Goal: Check status: Check status

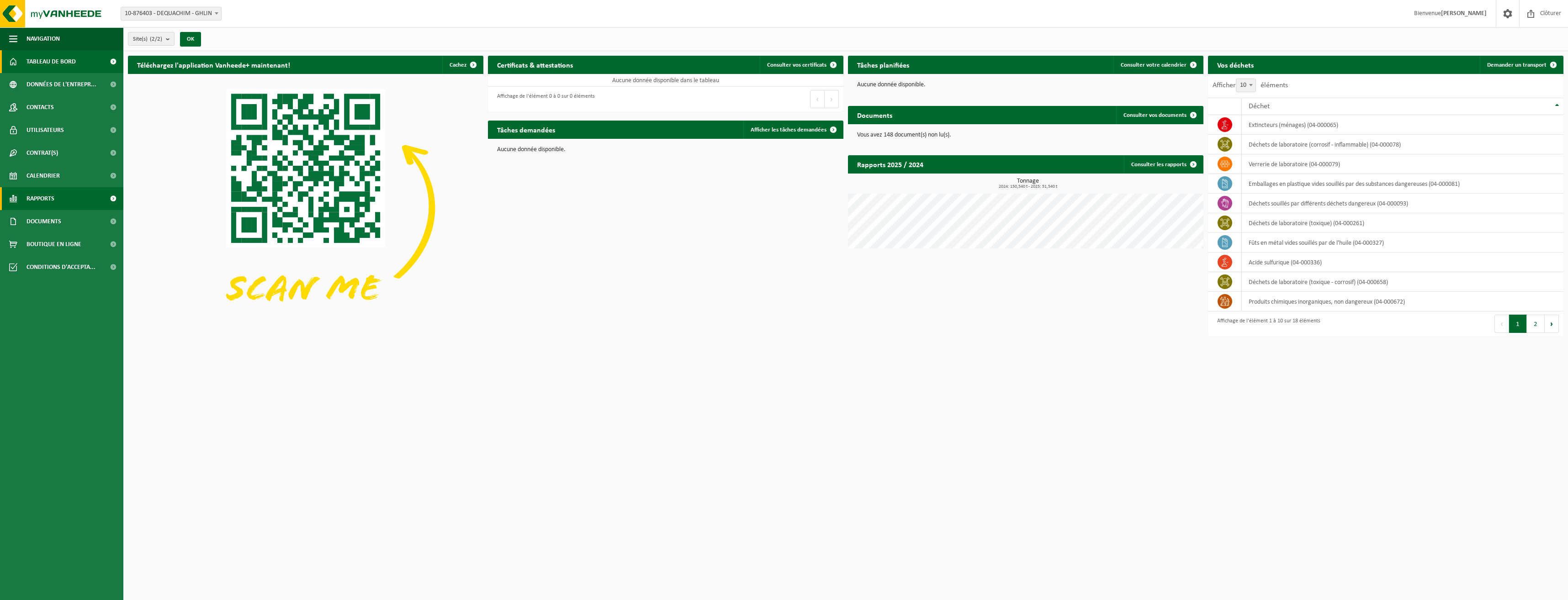
click at [72, 200] on link "Rapports" at bounding box center [61, 199] width 124 height 23
click at [87, 223] on span "Sous forme de graphique" at bounding box center [62, 222] width 68 height 18
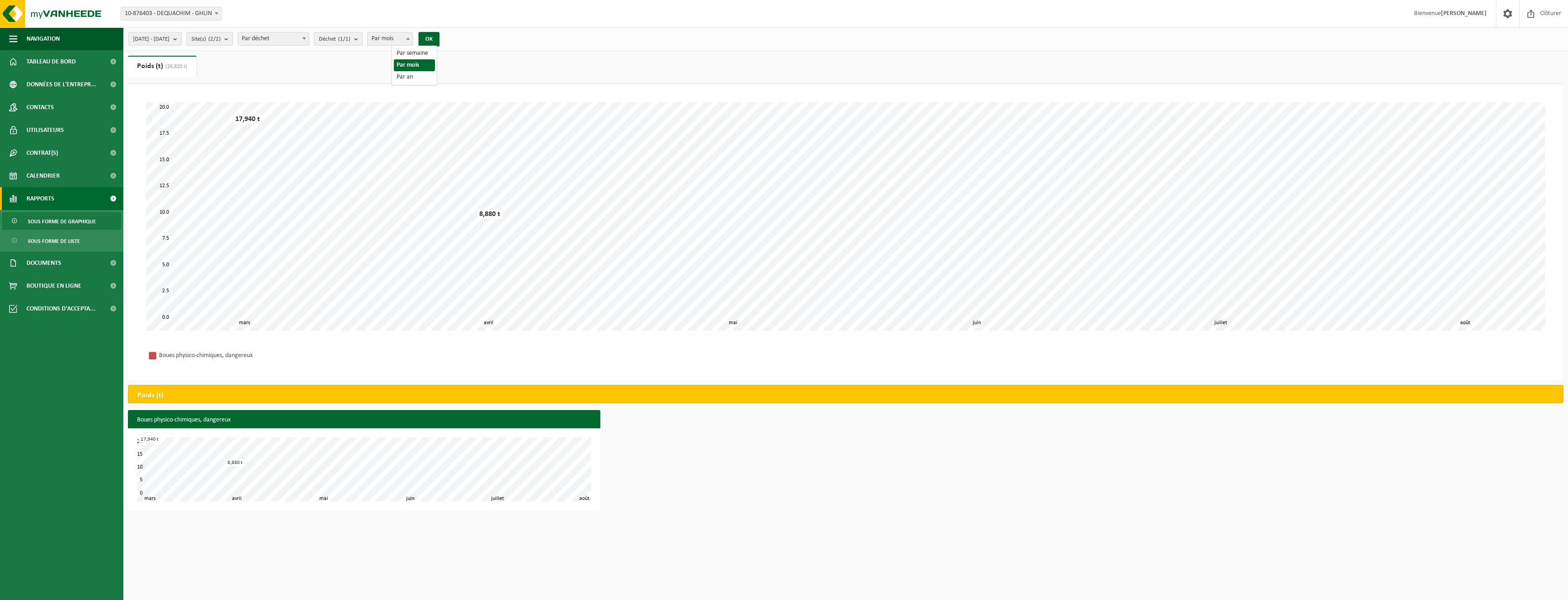
drag, startPoint x: 430, startPoint y: 36, endPoint x: 432, endPoint y: 30, distance: 6.3
click at [432, 31] on div "[DATE] - [DATE] Mois actuel Mois précédent Les 6 derniers mois Année actuelle L…" at bounding box center [287, 39] width 326 height 19
click at [439, 38] on button "OK" at bounding box center [429, 40] width 21 height 15
click at [403, 37] on span "Par an" at bounding box center [390, 38] width 45 height 13
select select "2"
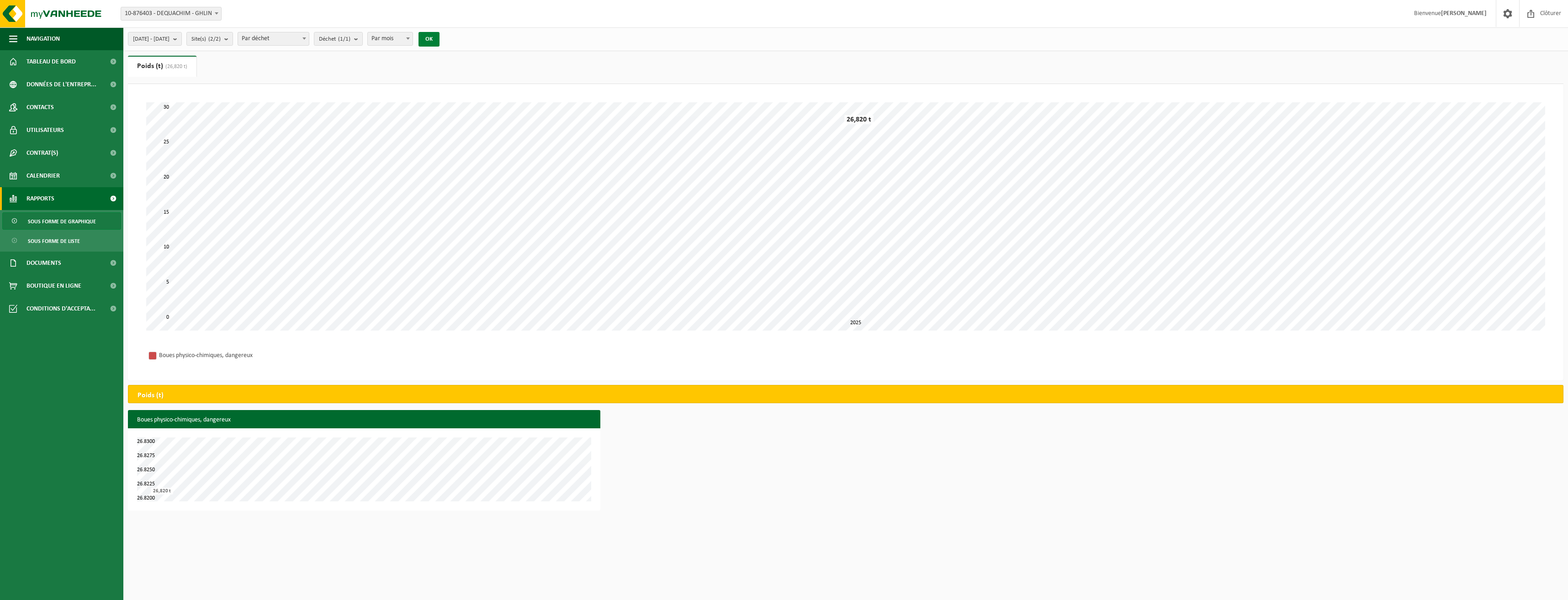
click at [439, 36] on button "OK" at bounding box center [429, 40] width 21 height 15
